Goal: Information Seeking & Learning: Learn about a topic

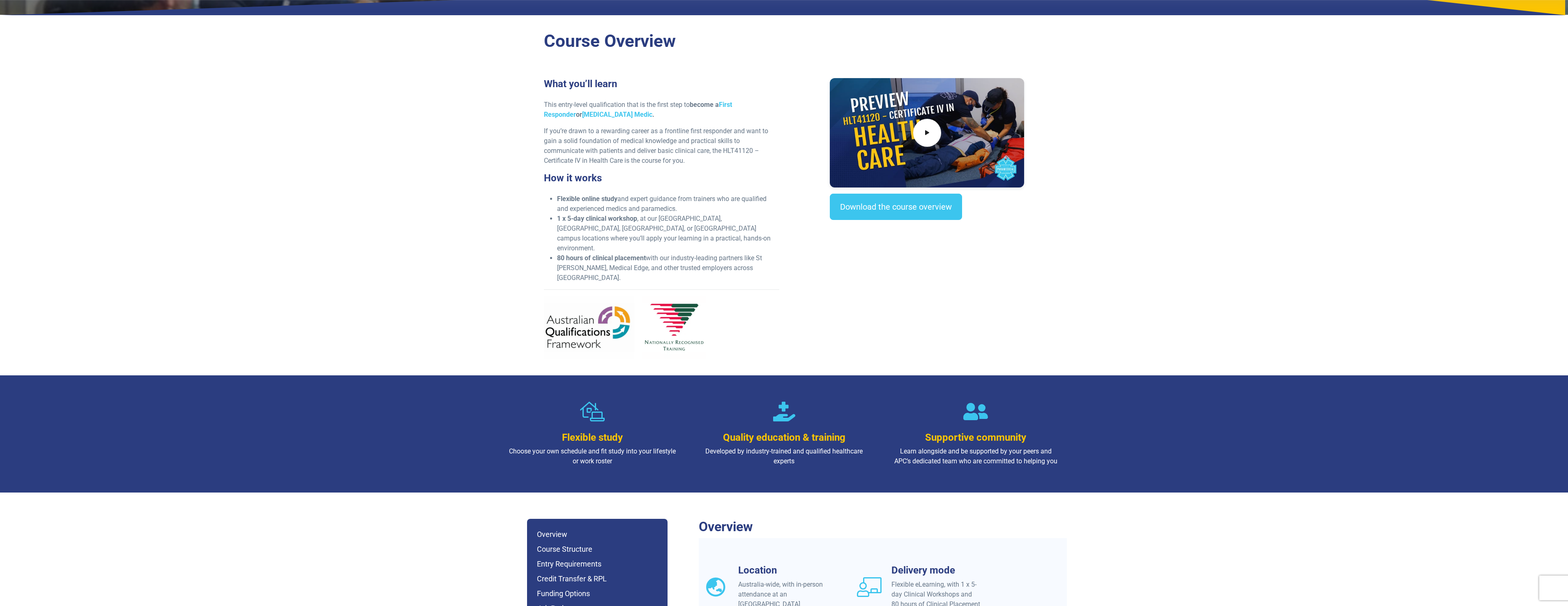
scroll to position [205, 0]
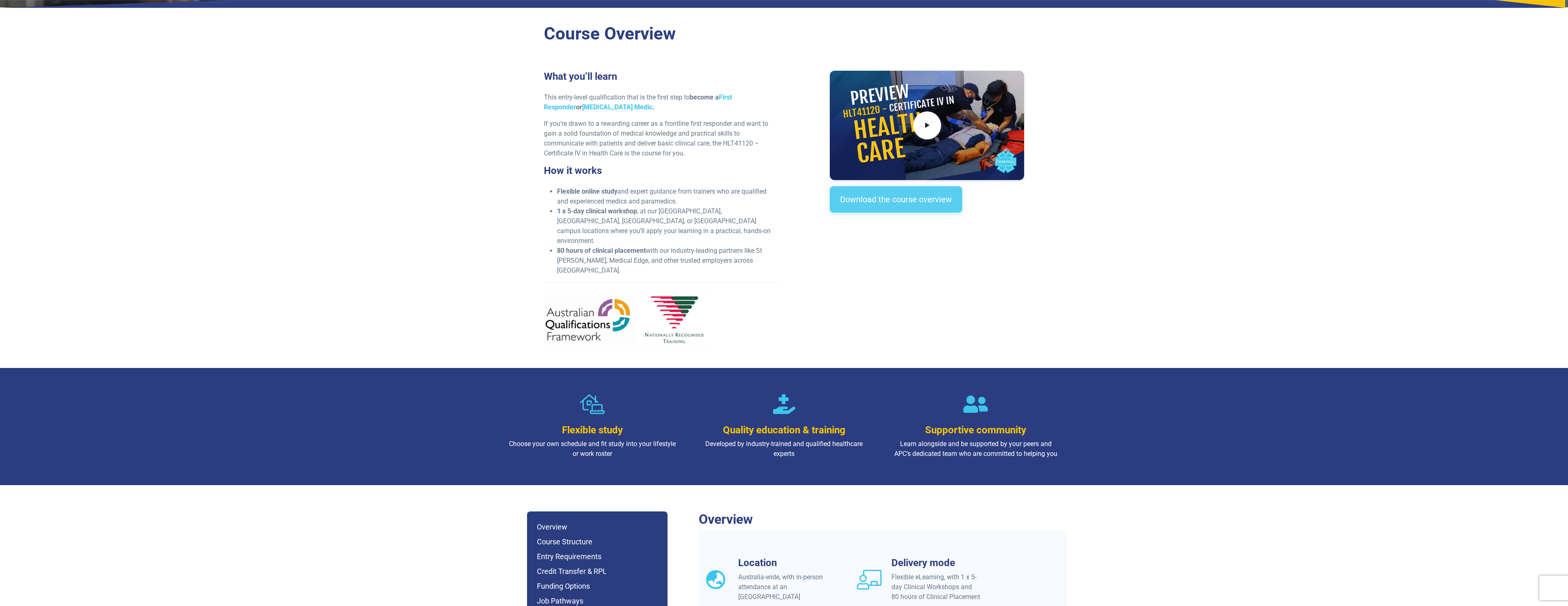
click at [917, 199] on link "Download the course overview" at bounding box center [895, 199] width 132 height 26
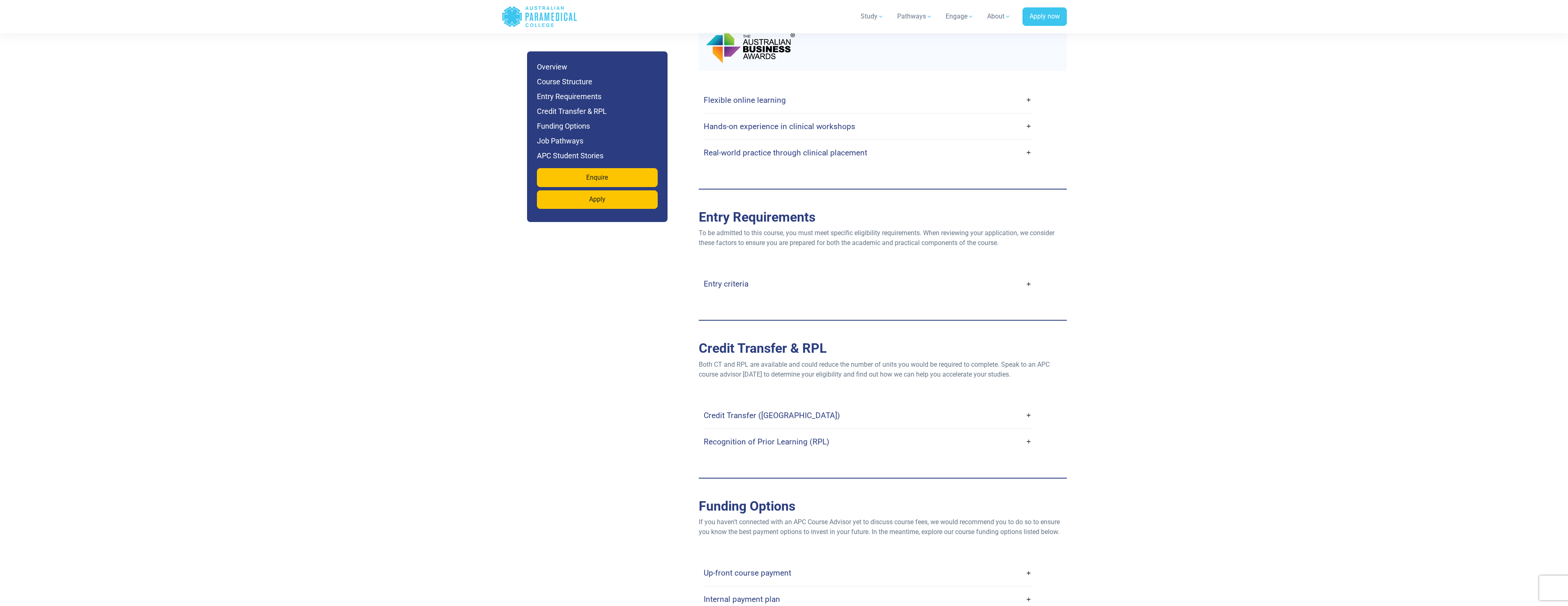
scroll to position [1524, 0]
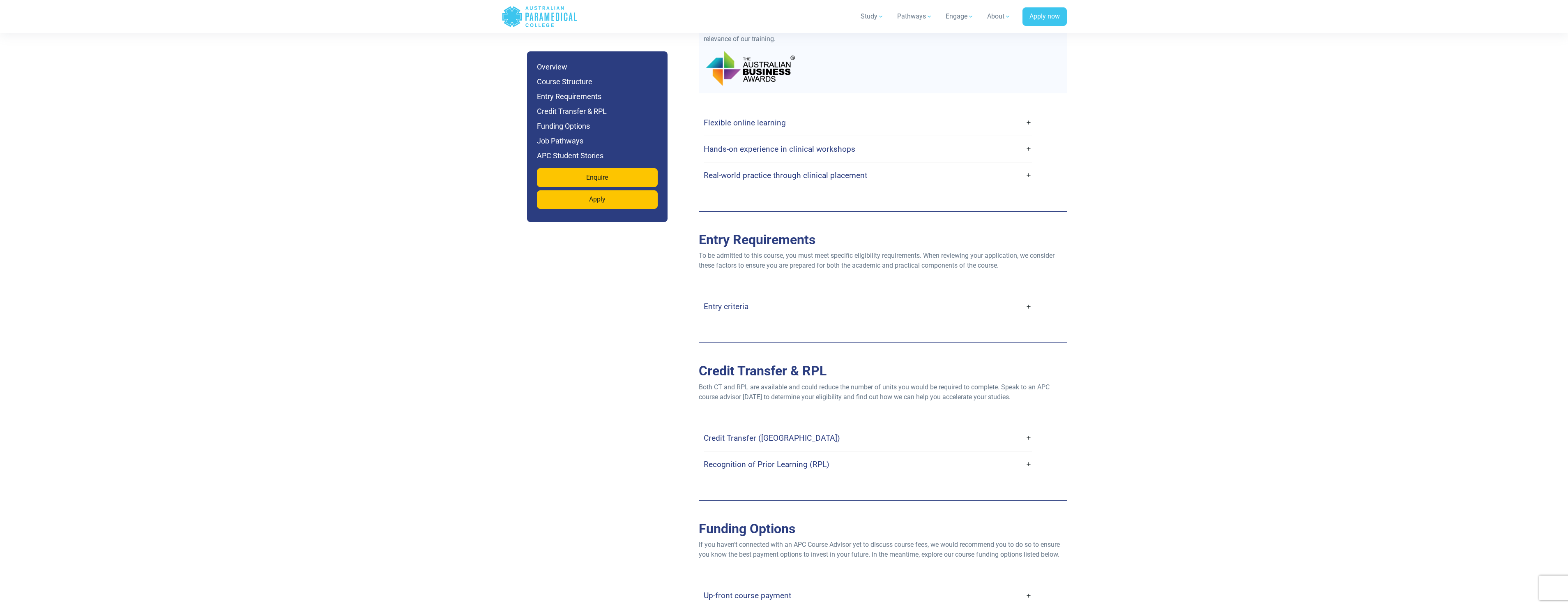
click at [1030, 297] on link "Entry criteria" at bounding box center [867, 306] width 328 height 19
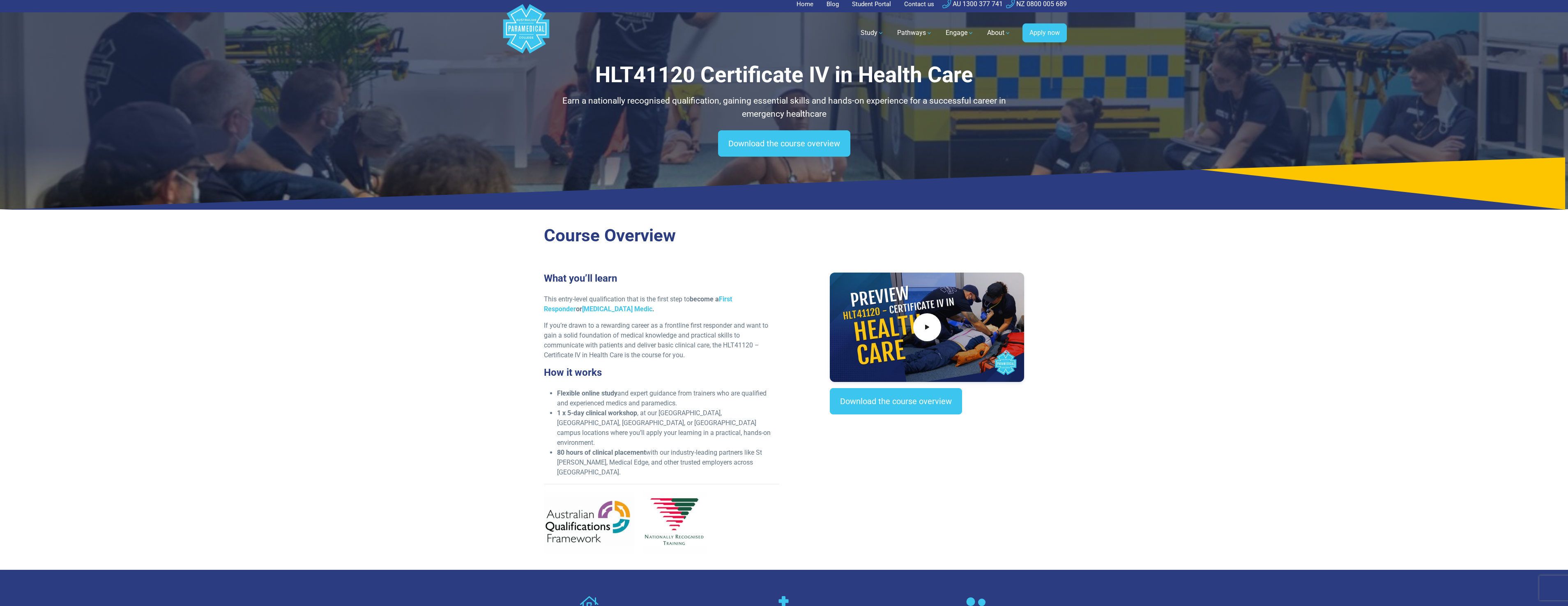
scroll to position [0, 0]
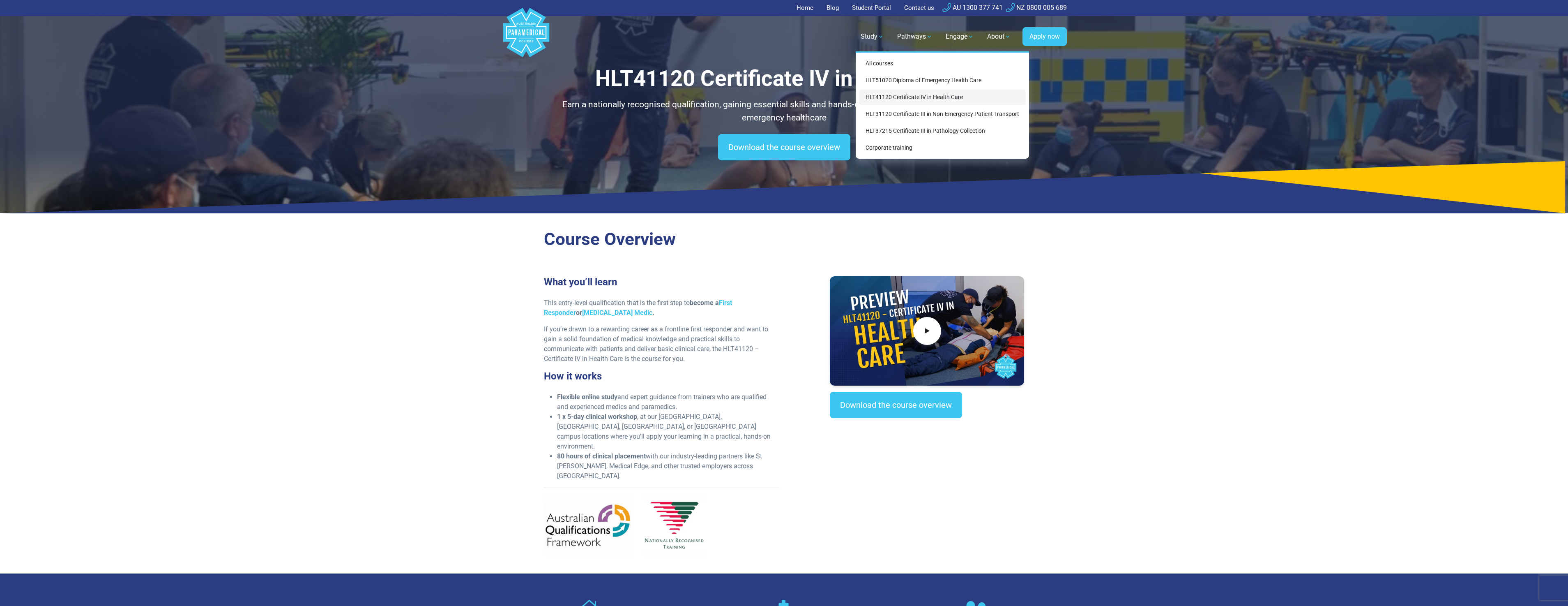
click at [962, 96] on link "HLT41120 Certificate IV in Health Care" at bounding box center [942, 97] width 167 height 15
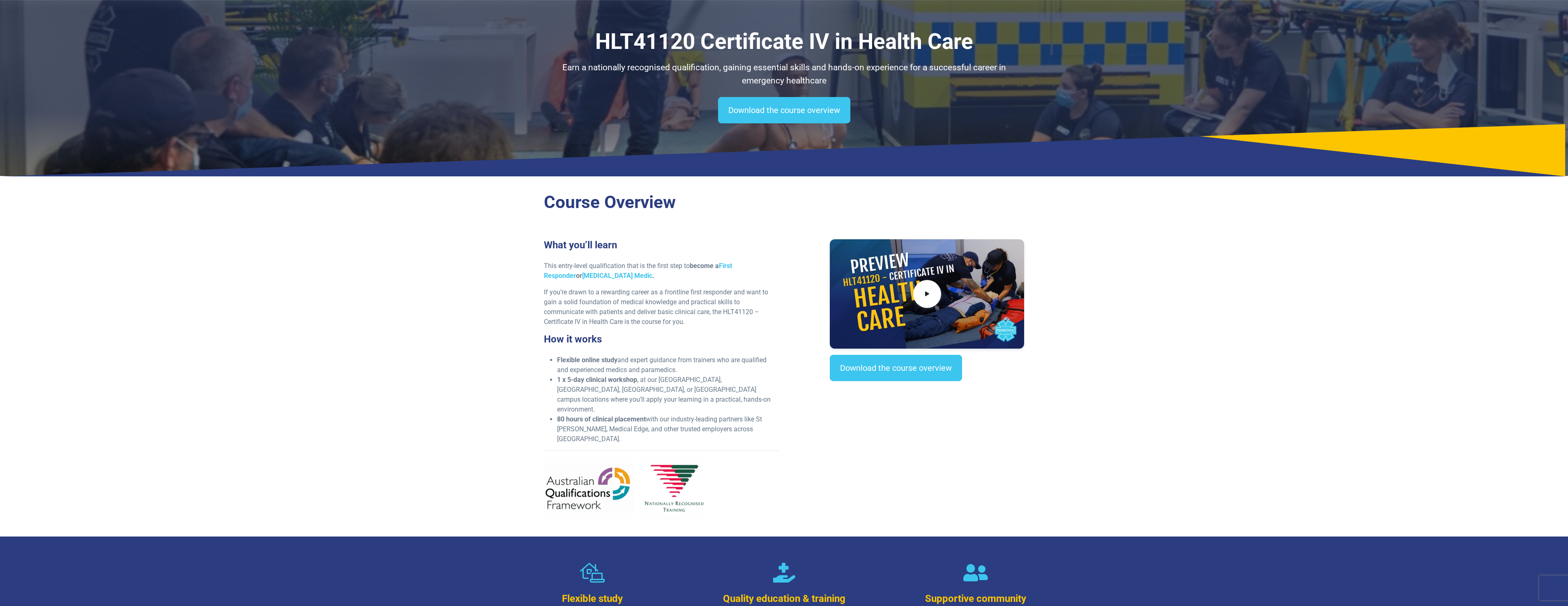
scroll to position [205, 0]
